Goal: Information Seeking & Learning: Learn about a topic

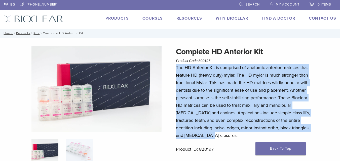
drag, startPoint x: 176, startPoint y: 68, endPoint x: 245, endPoint y: 135, distance: 95.7
click at [245, 135] on p "The HD Anterior Kit is comprised of anatomic anterior matrices that feature HD …" at bounding box center [245, 101] width 138 height 75
copy p "The HD Anterior Kit is comprised of anatomic anterior matrices that feature HD …"
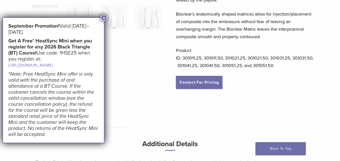
scroll to position [151, 0]
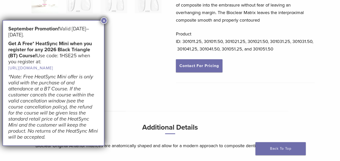
click at [102, 20] on button "×" at bounding box center [104, 20] width 7 height 7
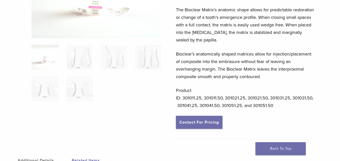
scroll to position [187, 0]
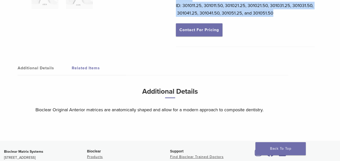
drag, startPoint x: 176, startPoint y: 31, endPoint x: 328, endPoint y: 18, distance: 152.7
click at [328, 18] on div "Original Anterior Matrix – A Series Product Code: 3010 $ 60.56 – $ 112.43 Price…" at bounding box center [170, 0] width 340 height 282
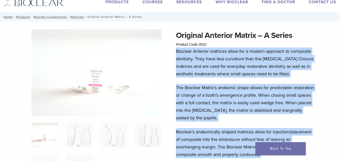
scroll to position [25, 0]
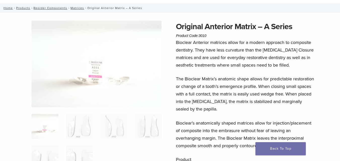
click at [168, 49] on div "Original Anterior Matrix – A Series Product Code: 3010 $ 60.56 – $ 112.43 Price…" at bounding box center [170, 162] width 340 height 282
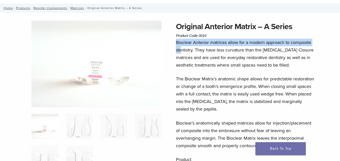
drag, startPoint x: 174, startPoint y: 42, endPoint x: 182, endPoint y: 48, distance: 10.4
click at [182, 48] on div "Original Anterior Matrix – A Series Product Code: 3010 $ 60.56 – $ 112.43 Price…" at bounding box center [170, 162] width 340 height 282
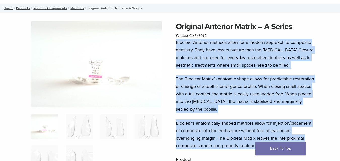
drag, startPoint x: 177, startPoint y: 43, endPoint x: 308, endPoint y: 147, distance: 167.6
click at [308, 147] on div "Bioclear Anterior matrices allow for a modern approach to composite dentistry. …" at bounding box center [245, 112] width 138 height 146
copy div "Bioclear Anterior matrices allow for a modern approach to composite dentistry. …"
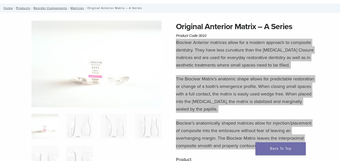
scroll to position [0, 0]
